Goal: Information Seeking & Learning: Learn about a topic

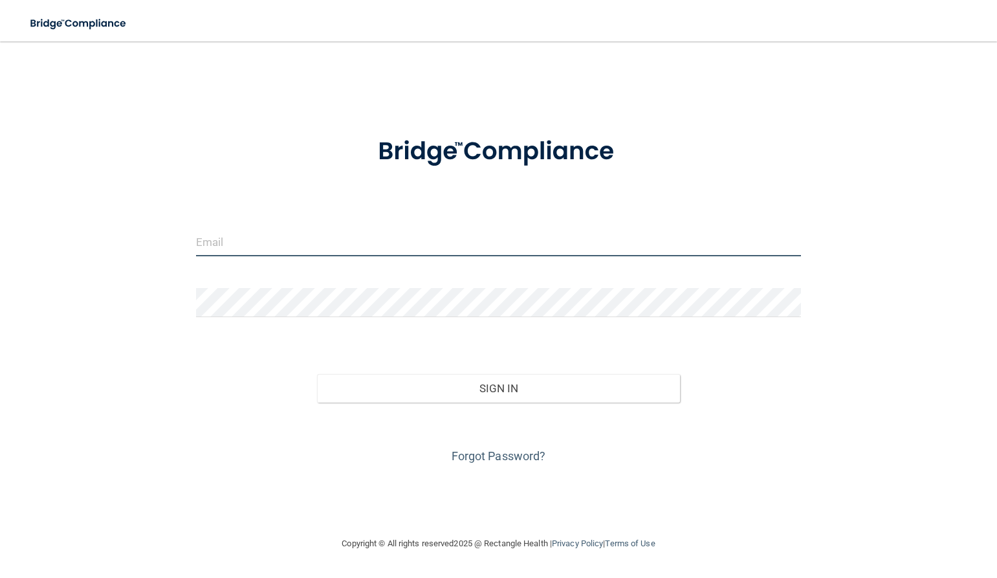
click at [338, 229] on input "email" at bounding box center [498, 241] width 605 height 29
type input "[EMAIL_ADDRESS][DOMAIN_NAME]"
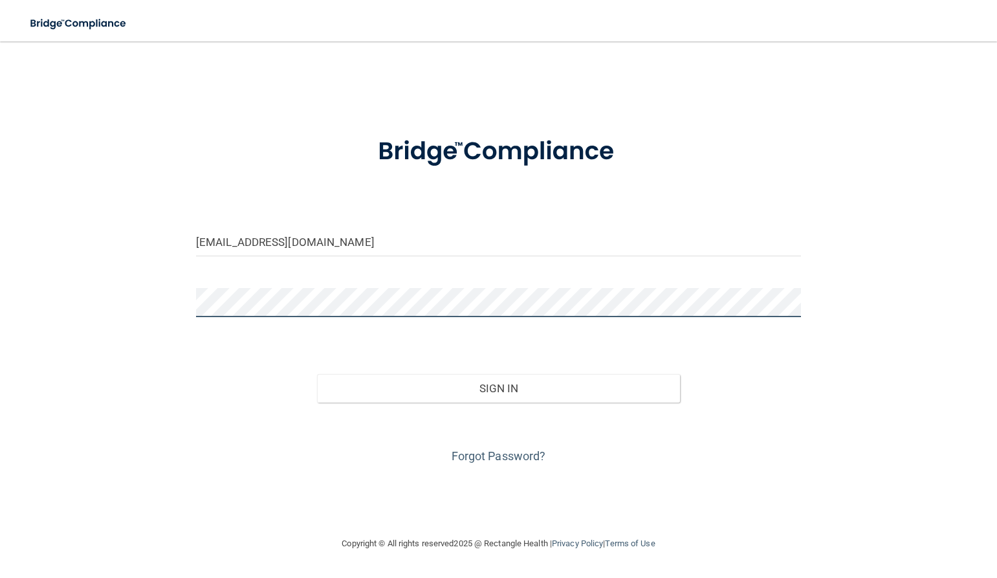
click at [317, 374] on button "Sign In" at bounding box center [498, 388] width 363 height 28
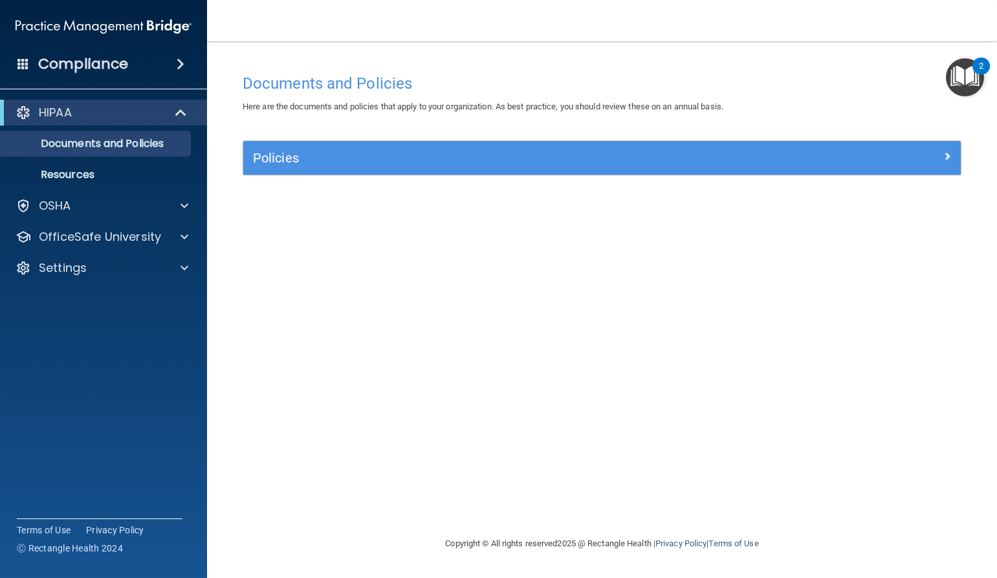
drag, startPoint x: 592, startPoint y: 358, endPoint x: 611, endPoint y: 349, distance: 20.5
click at [592, 358] on div "Documents and Policies Here are the documents and policies that apply to your o…" at bounding box center [602, 301] width 738 height 468
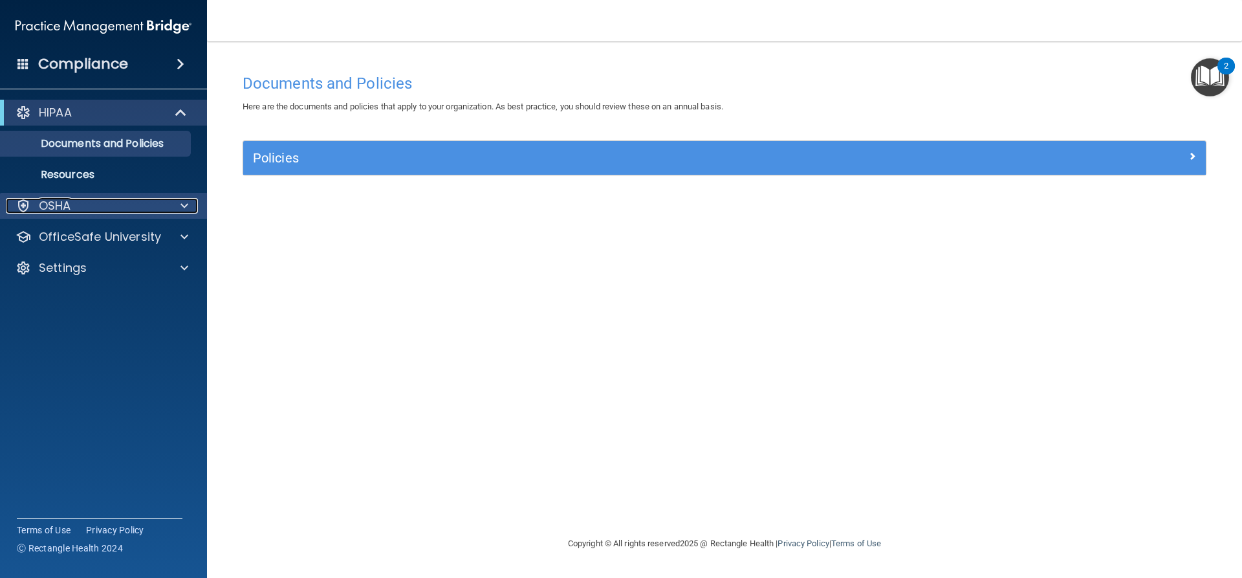
click at [63, 201] on p "OSHA" at bounding box center [55, 206] width 32 height 16
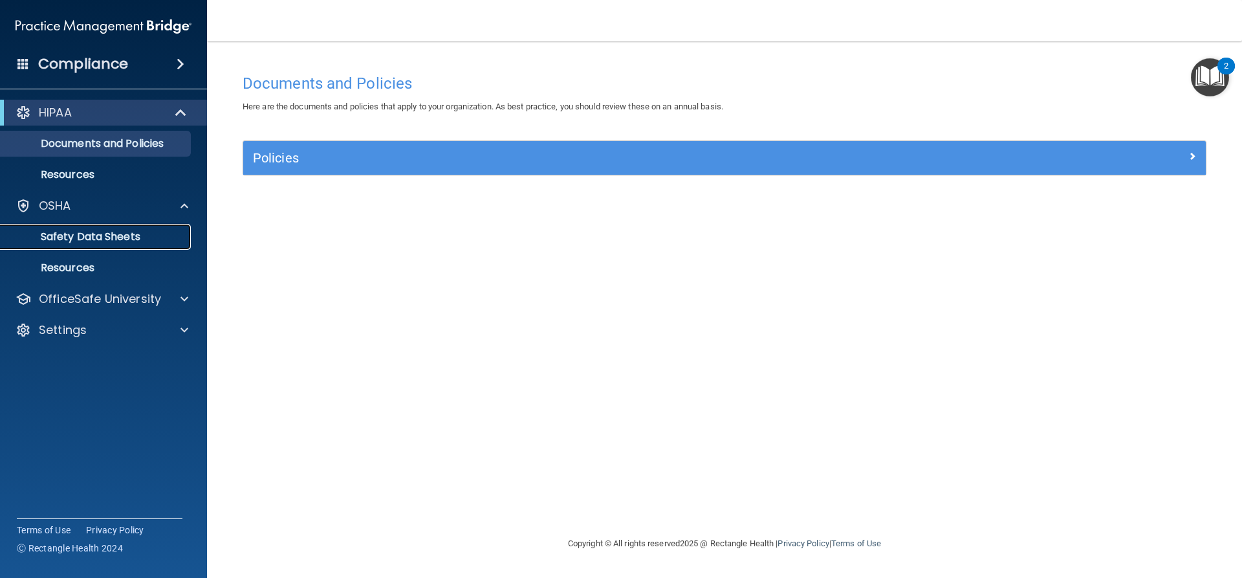
click at [95, 240] on p "Safety Data Sheets" at bounding box center [96, 236] width 177 height 13
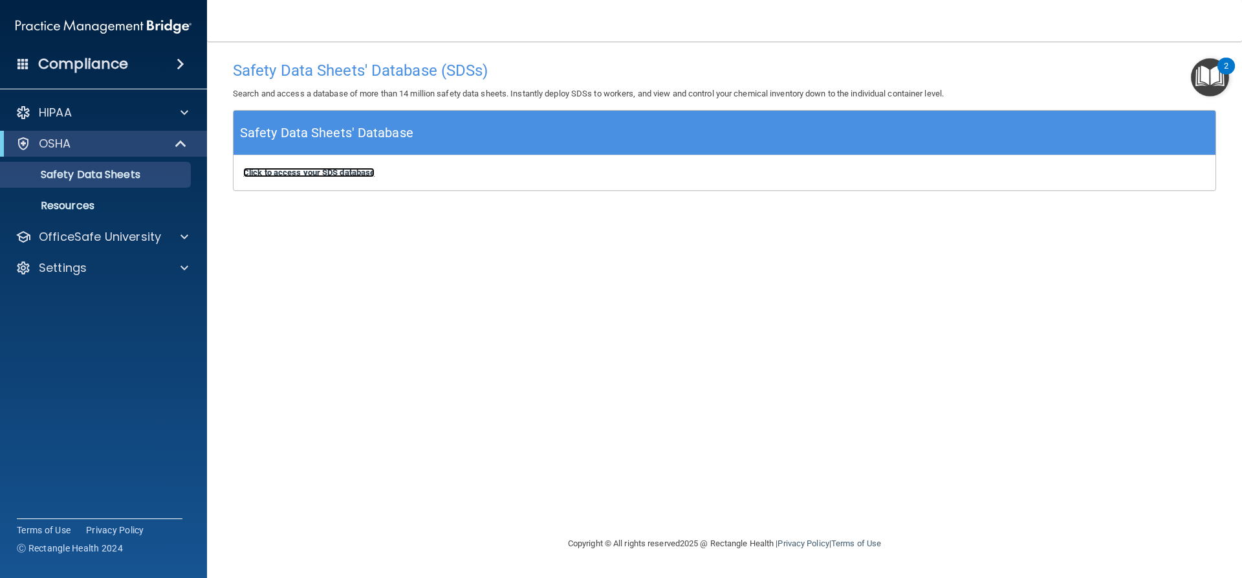
click at [294, 176] on b "Click to access your SDS database" at bounding box center [308, 173] width 131 height 10
click at [98, 207] on p "Resources" at bounding box center [96, 205] width 177 height 13
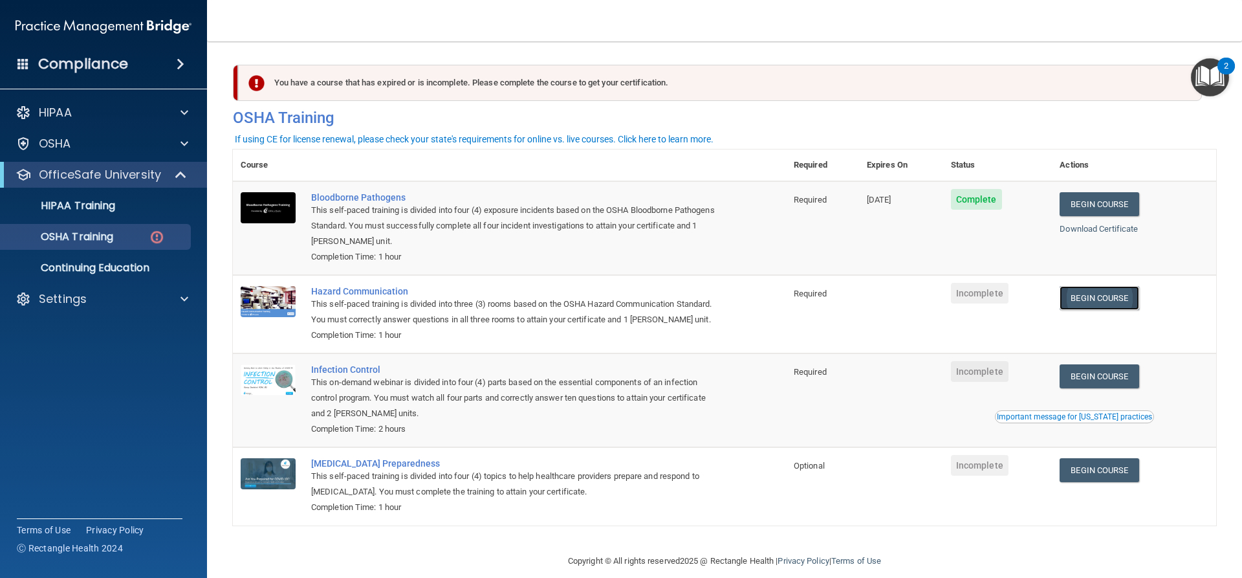
click at [1085, 303] on link "Begin Course" at bounding box center [1098, 298] width 79 height 24
click at [1097, 225] on link "Download Certificate" at bounding box center [1098, 229] width 78 height 10
click at [143, 241] on div "OSHA Training" at bounding box center [96, 236] width 177 height 13
click at [1081, 298] on link "Begin Course" at bounding box center [1098, 298] width 79 height 24
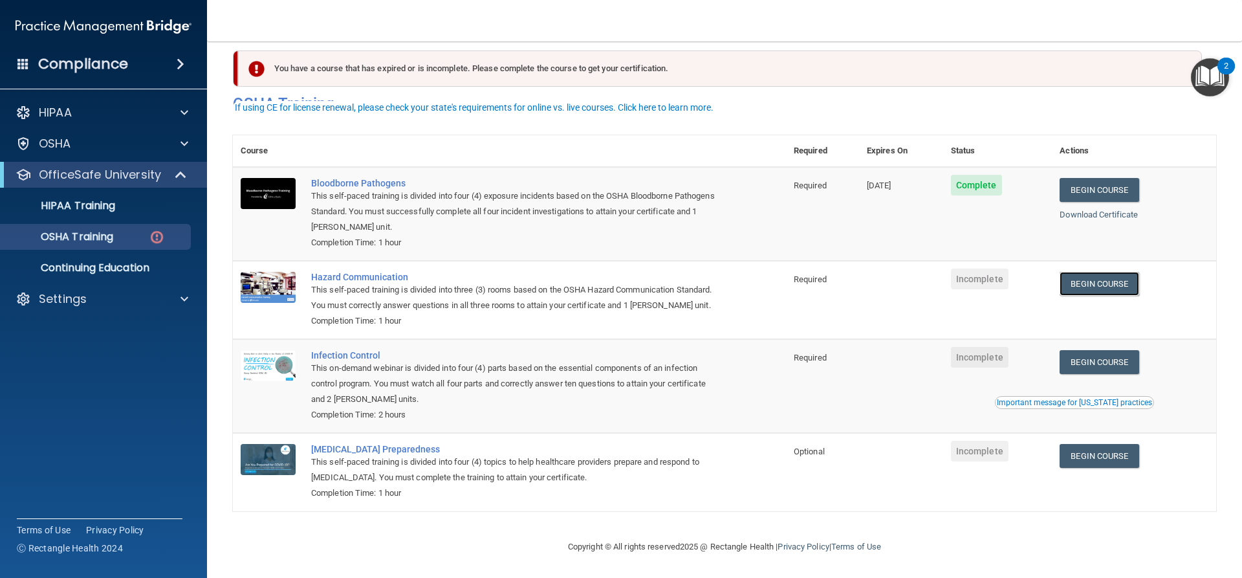
scroll to position [33, 0]
click at [1111, 453] on link "Begin Course" at bounding box center [1098, 456] width 79 height 24
click at [94, 110] on div "HIPAA" at bounding box center [86, 113] width 160 height 16
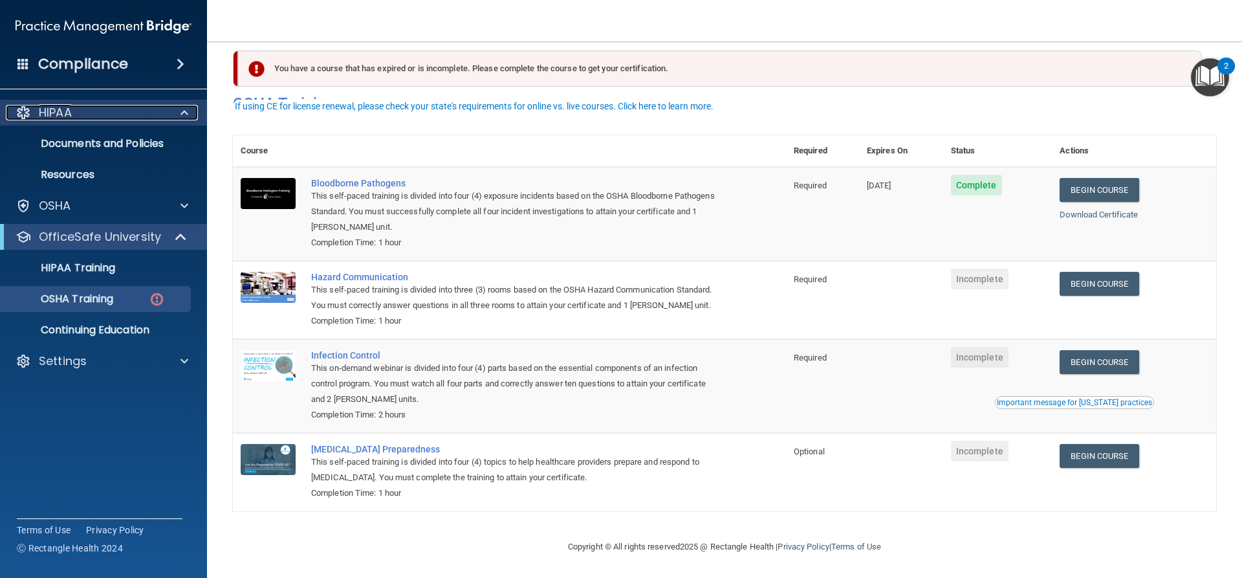
click at [126, 118] on div "HIPAA" at bounding box center [86, 113] width 160 height 16
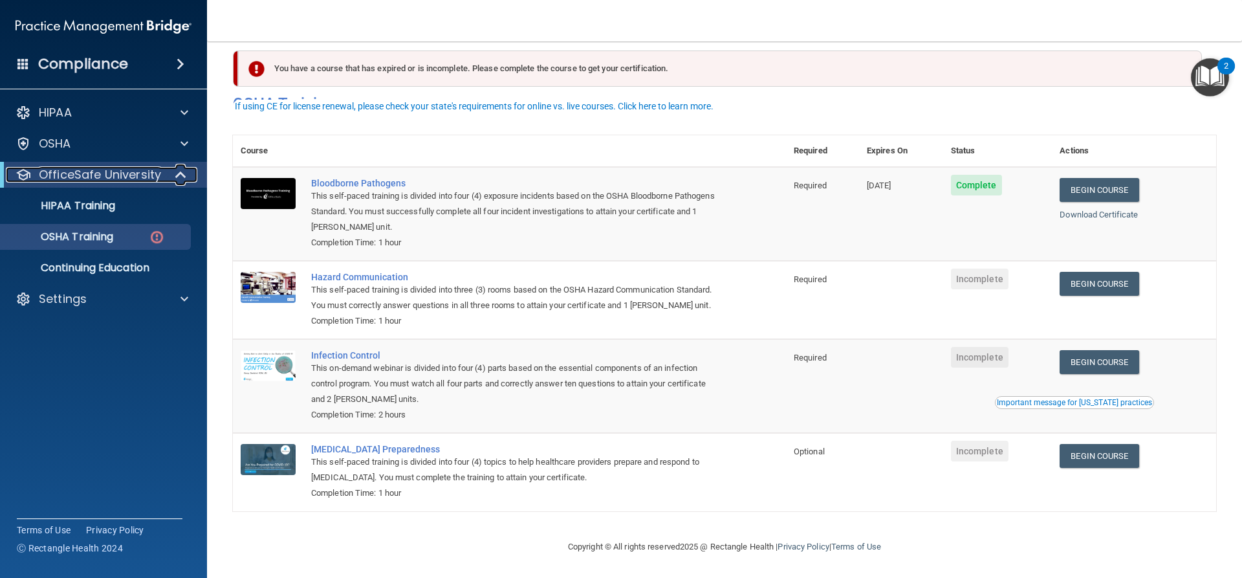
click at [149, 177] on p "OfficeSafe University" at bounding box center [100, 175] width 122 height 16
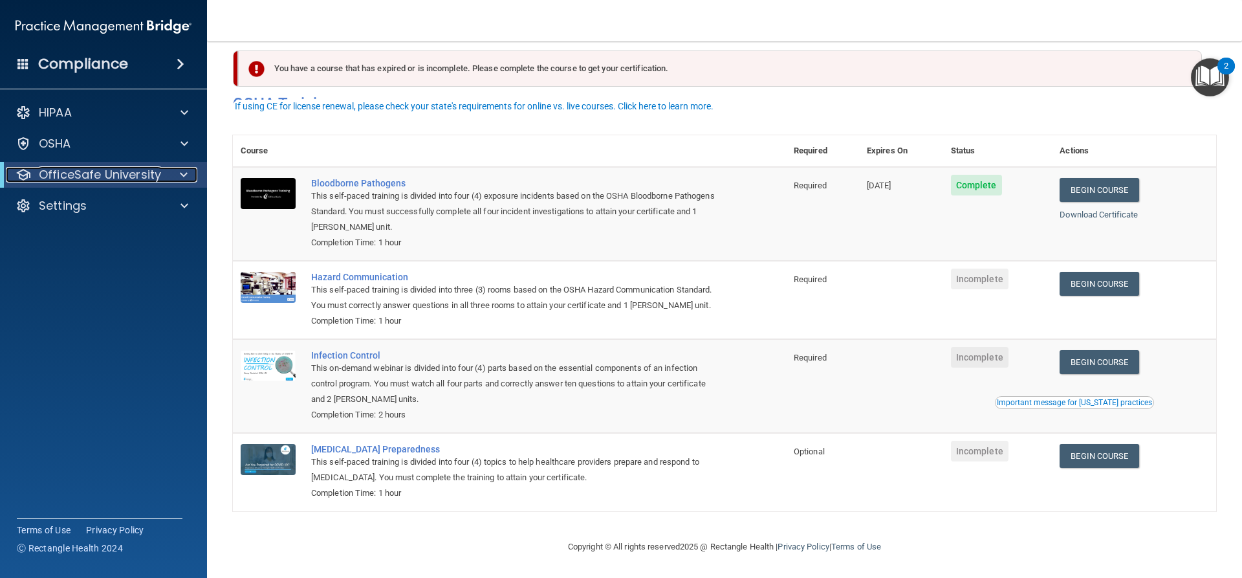
click at [149, 177] on p "OfficeSafe University" at bounding box center [100, 175] width 122 height 16
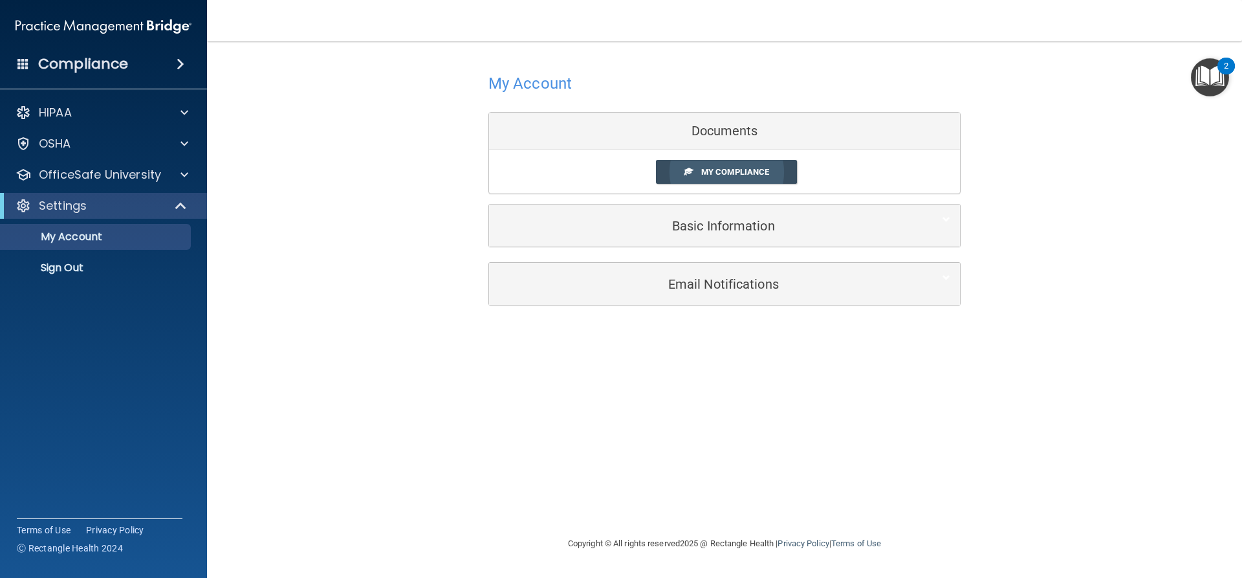
click at [747, 171] on span "My Compliance" at bounding box center [735, 172] width 68 height 10
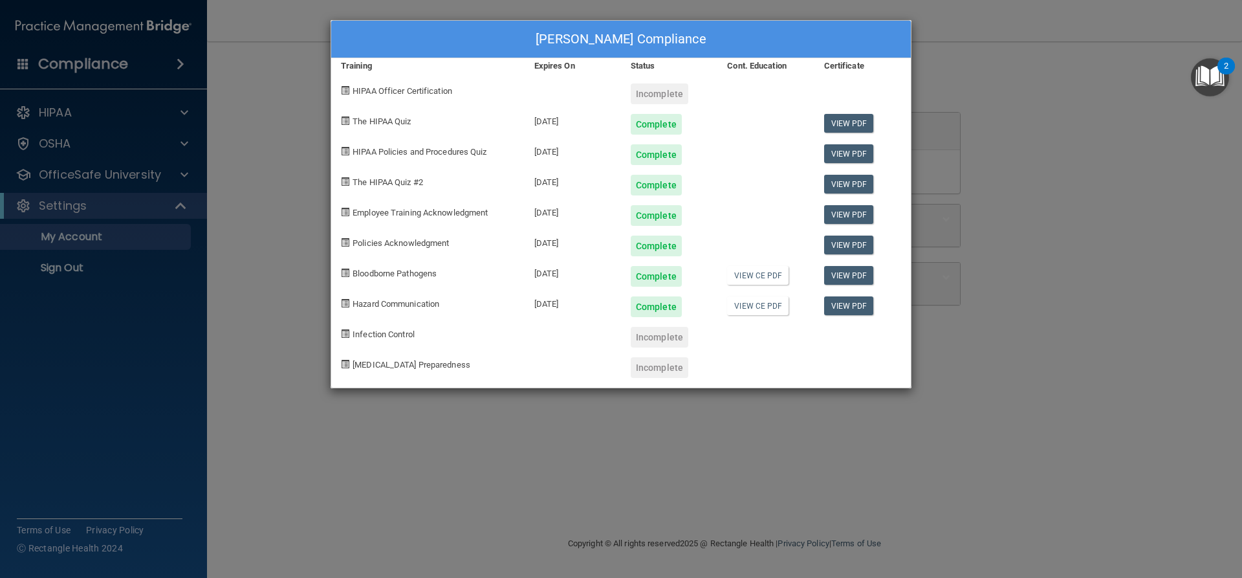
click at [1010, 204] on div "Kayleigh Harmon's Compliance Training Expires On Status Cont. Education Certifi…" at bounding box center [621, 289] width 1242 height 578
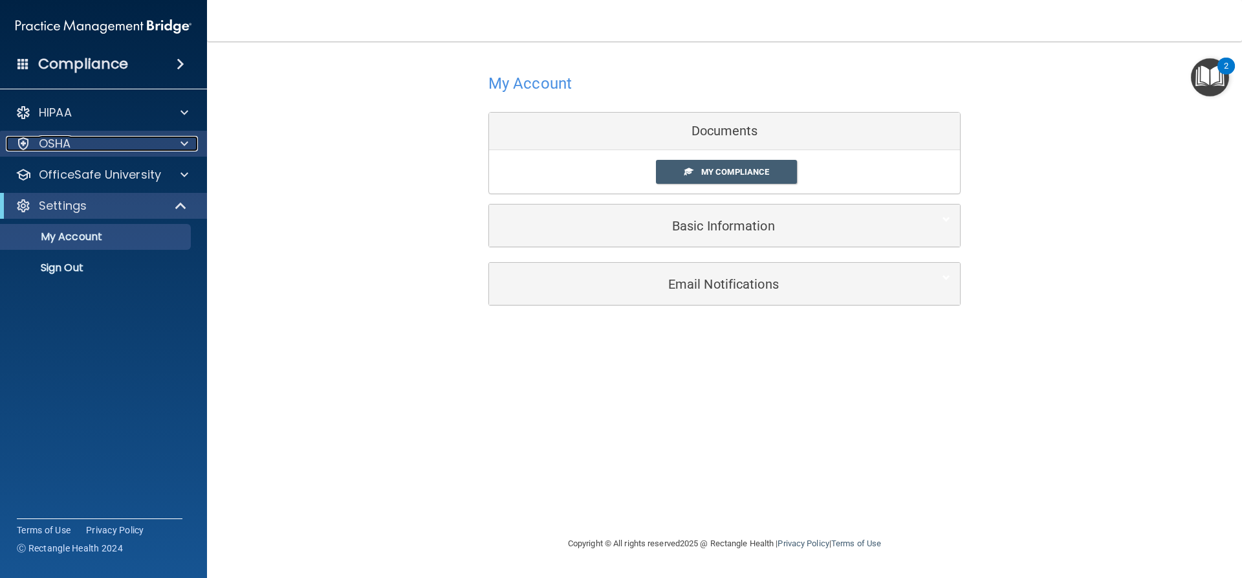
click at [105, 150] on div "OSHA" at bounding box center [86, 144] width 160 height 16
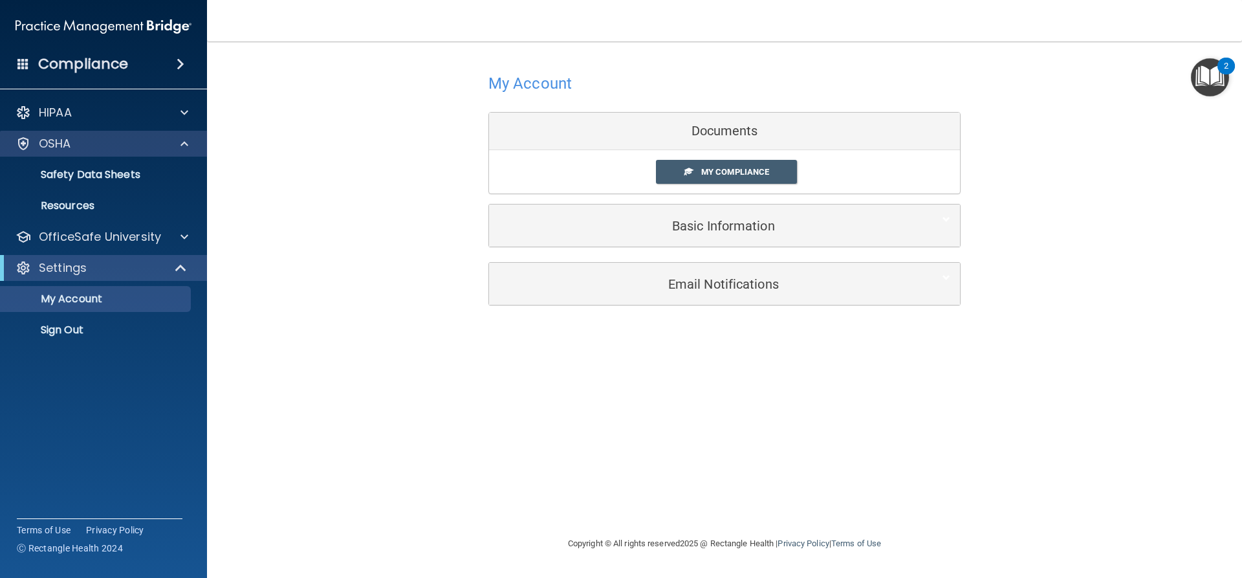
click at [123, 155] on div "OSHA" at bounding box center [104, 144] width 208 height 26
click at [122, 181] on p "Safety Data Sheets" at bounding box center [96, 174] width 177 height 13
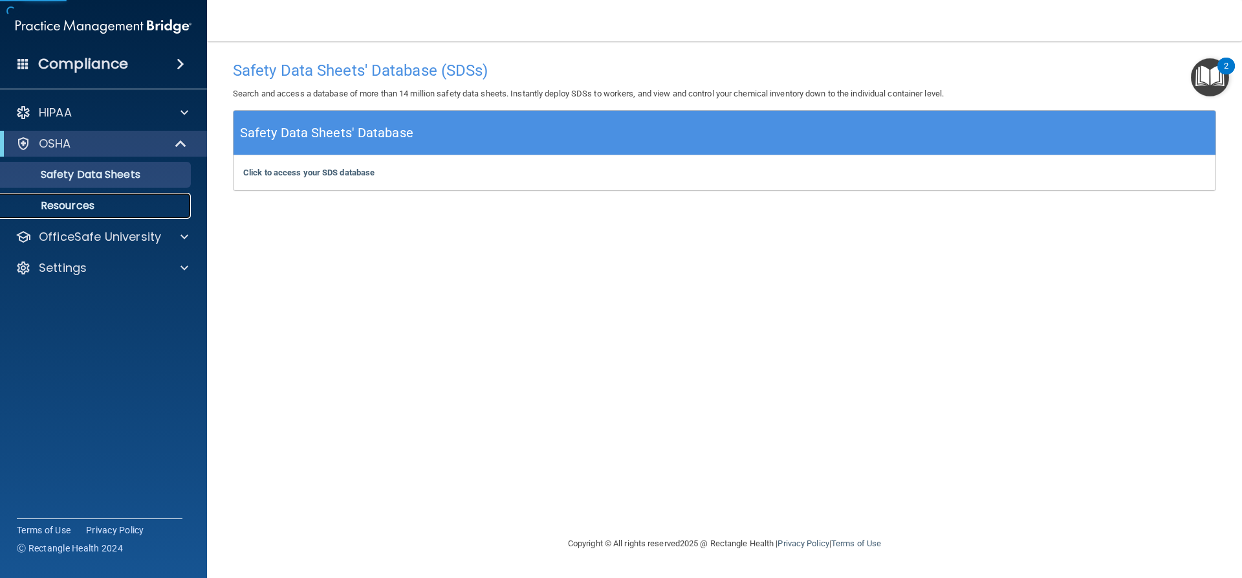
click at [111, 200] on p "Resources" at bounding box center [96, 205] width 177 height 13
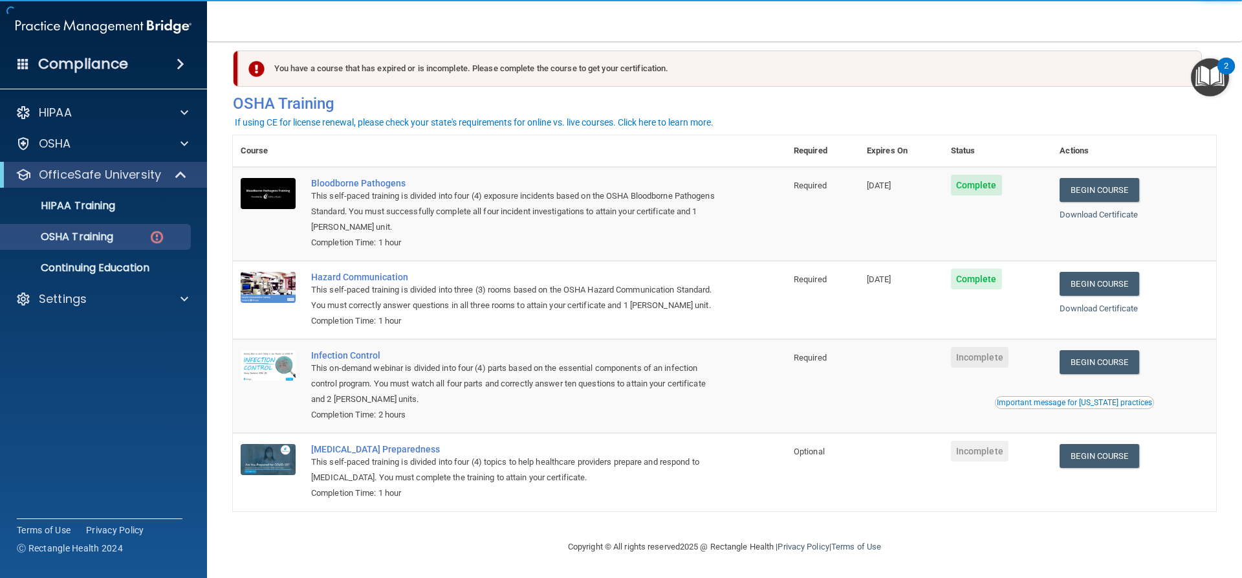
scroll to position [33, 0]
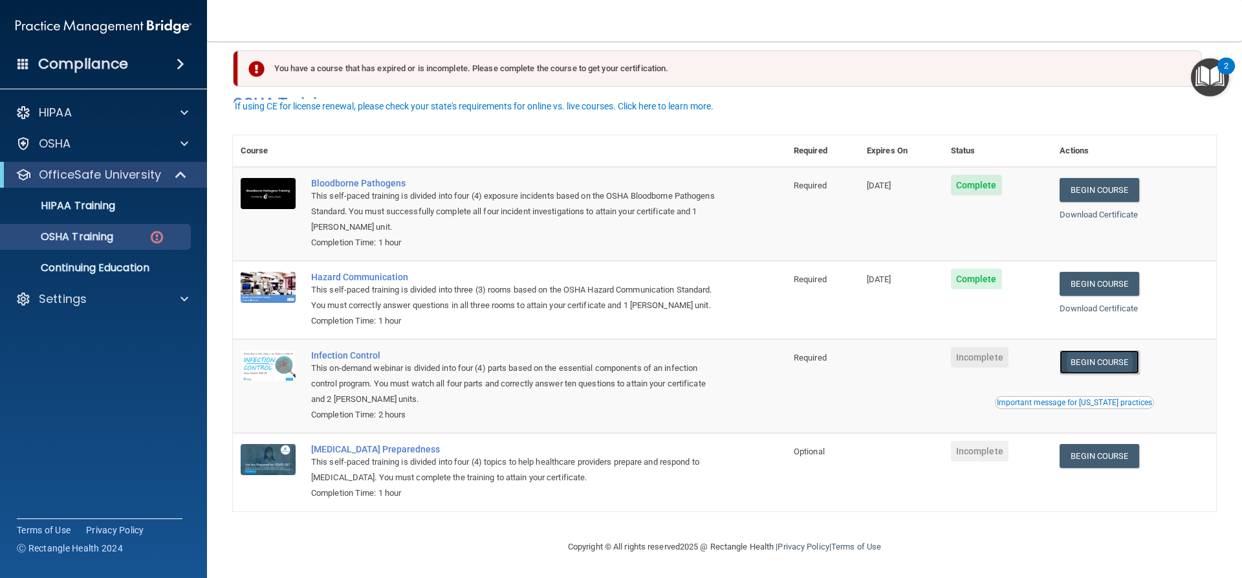
click at [1089, 354] on link "Begin Course" at bounding box center [1098, 362] width 79 height 24
click at [1085, 346] on td "Begin Course Download Certificate Important message for [US_STATE] practices" at bounding box center [1134, 386] width 164 height 94
click at [1089, 358] on link "Begin Course" at bounding box center [1098, 362] width 79 height 24
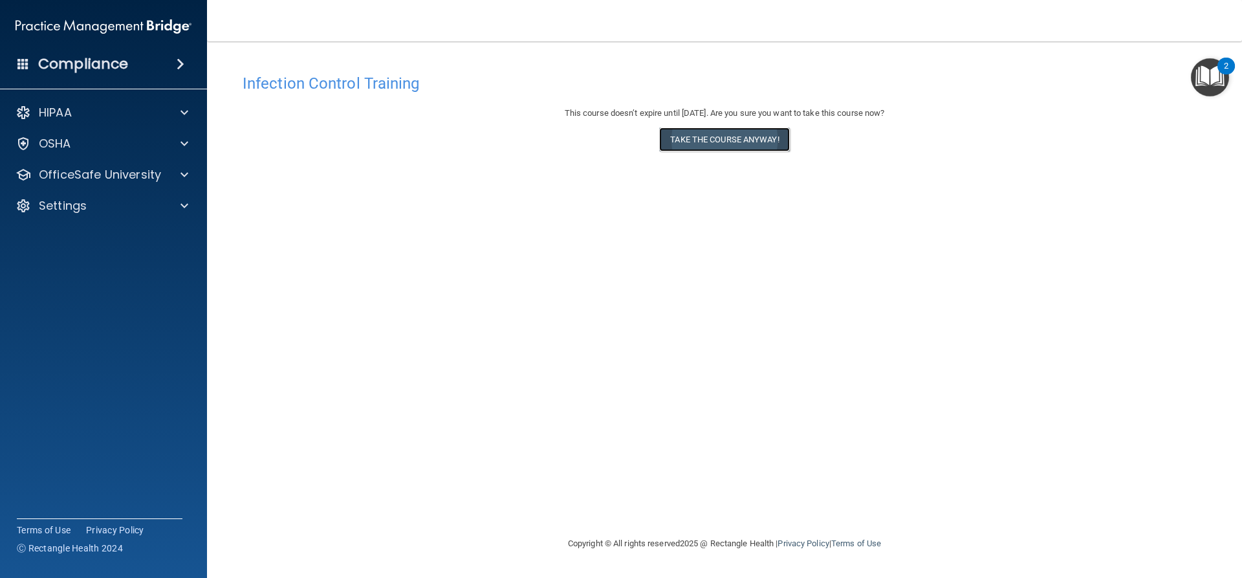
click at [730, 140] on button "Take the course anyway!" at bounding box center [724, 139] width 130 height 24
click at [730, 135] on button "Take the course anyway!" at bounding box center [724, 139] width 130 height 24
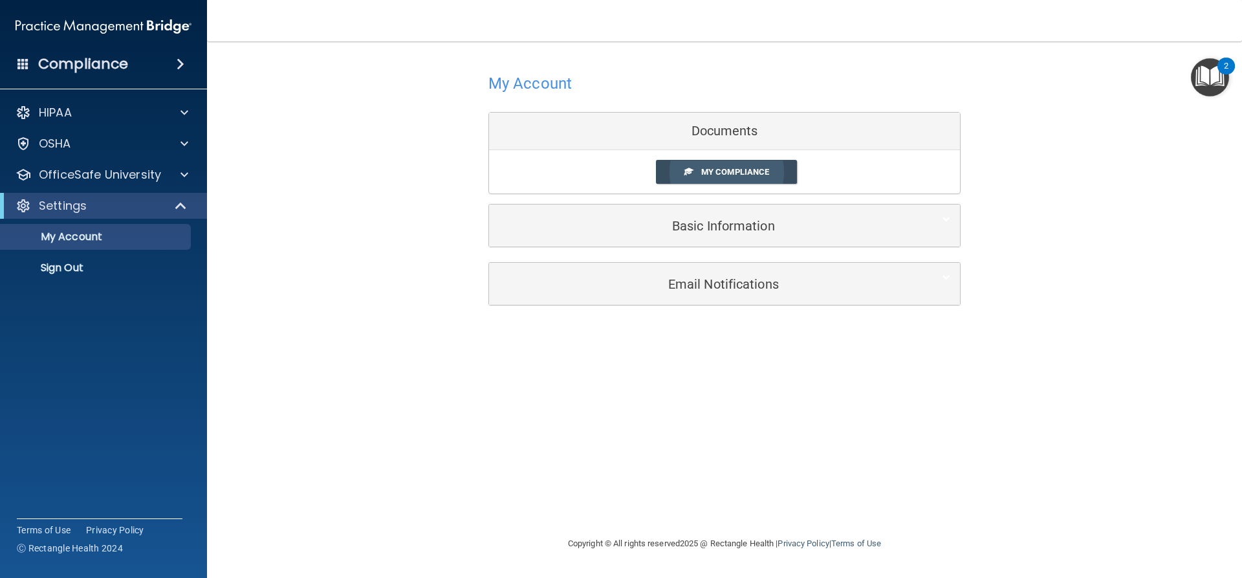
click at [718, 175] on span "My Compliance" at bounding box center [735, 172] width 68 height 10
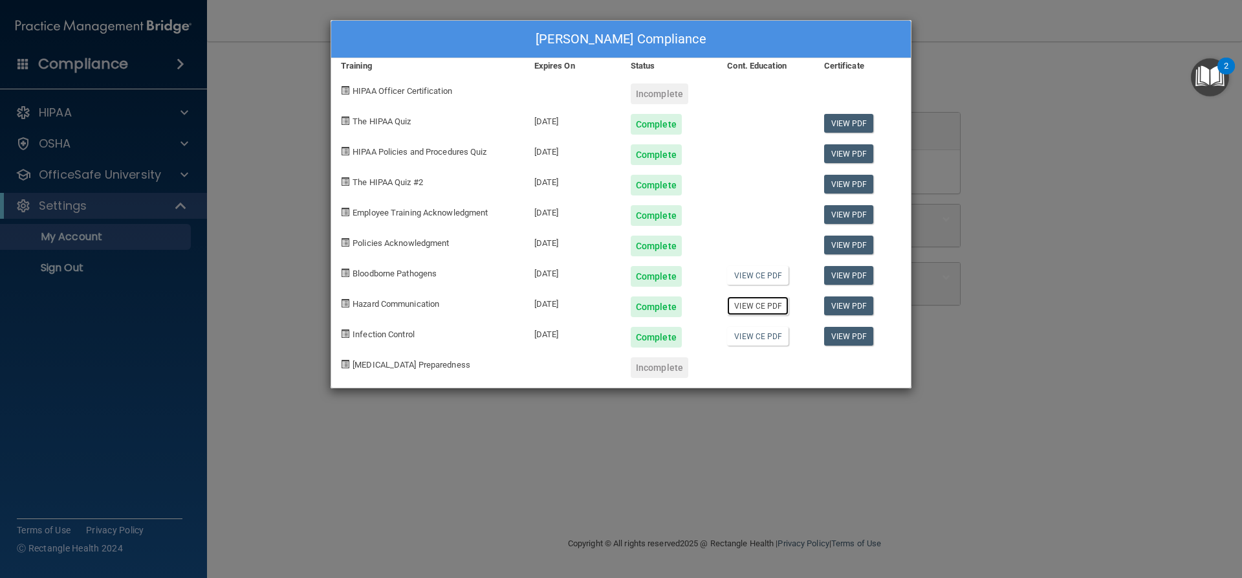
click at [755, 308] on link "View CE PDF" at bounding box center [757, 305] width 61 height 19
click at [759, 340] on link "View CE PDF" at bounding box center [757, 336] width 61 height 19
click at [838, 337] on link "View PDF" at bounding box center [849, 336] width 50 height 19
click at [843, 338] on link "View PDF" at bounding box center [849, 336] width 50 height 19
click at [856, 277] on link "View PDF" at bounding box center [849, 275] width 50 height 19
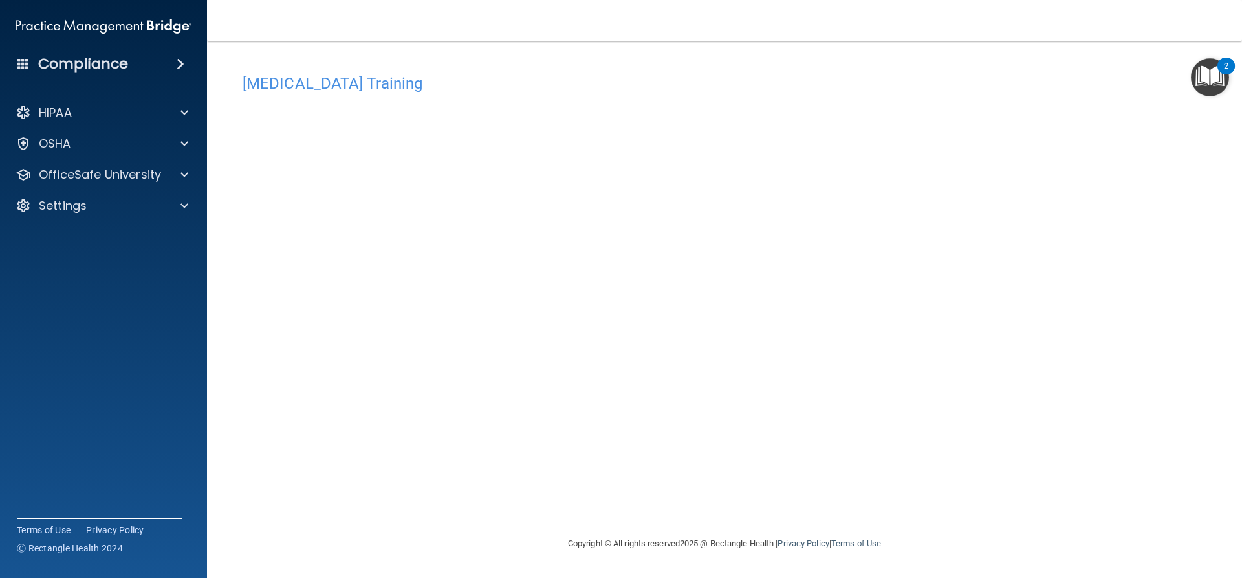
click at [958, 418] on div "COVID-19 Training This course doesn’t expire until . Are you sure you want to t…" at bounding box center [724, 301] width 983 height 468
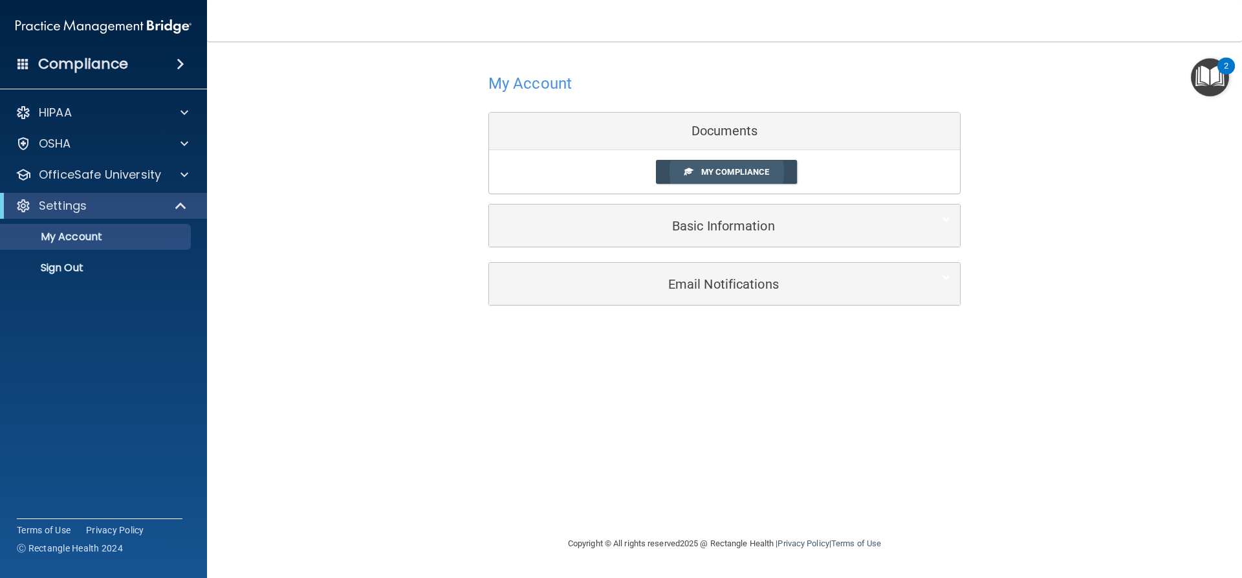
click at [688, 168] on span at bounding box center [688, 171] width 8 height 8
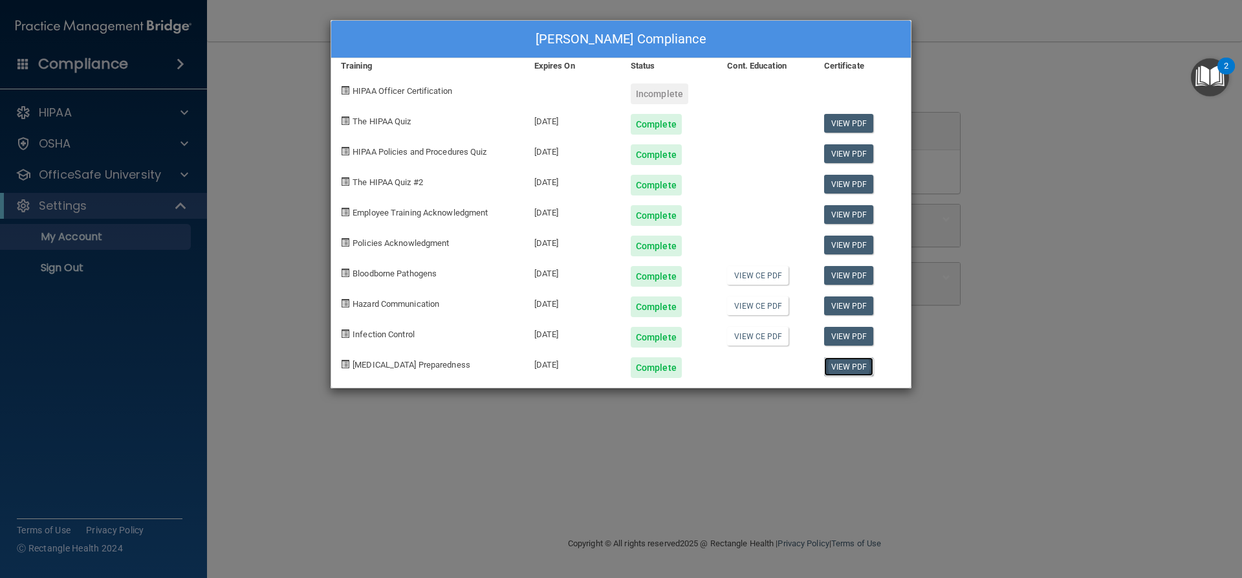
click at [852, 369] on link "View PDF" at bounding box center [849, 366] width 50 height 19
